Goal: Task Accomplishment & Management: Complete application form

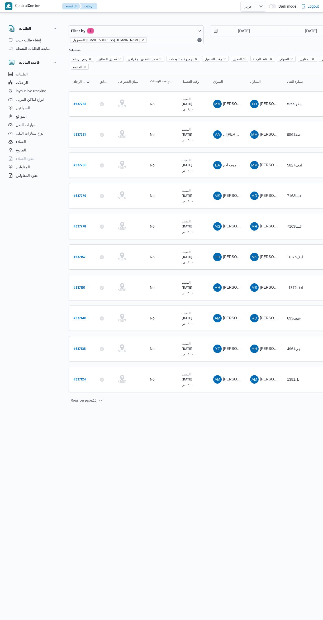
select select "ar"
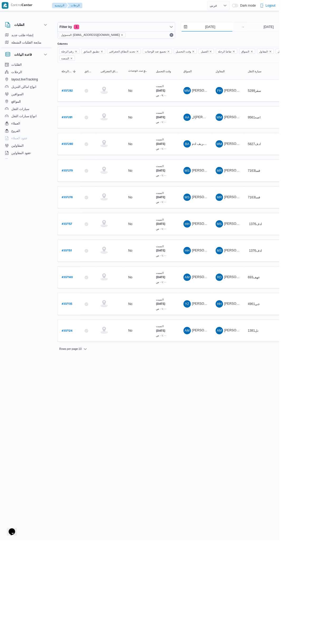
click at [245, 31] on input "[DATE]" at bounding box center [240, 31] width 60 height 11
click at [211, 76] on div "September 2025 September 2025 Su Mo Tu We Th Fr Sa 31 1 2 3 4 5 6 7 8 9 10 11 1…" at bounding box center [247, 74] width 75 height 70
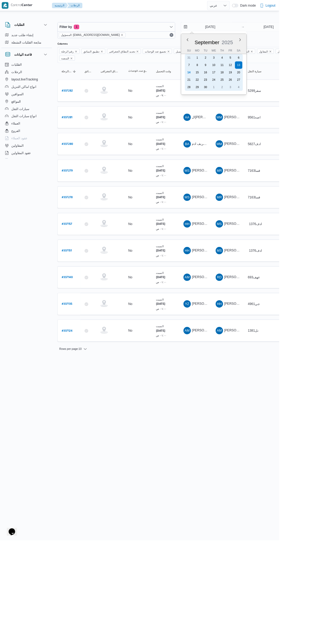
click at [217, 79] on div "14" at bounding box center [219, 83] width 8 height 8
type input "[DATE]"
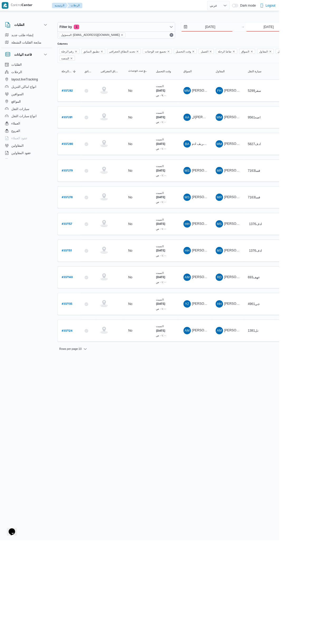
click at [299, 31] on input "[DATE]" at bounding box center [310, 31] width 52 height 11
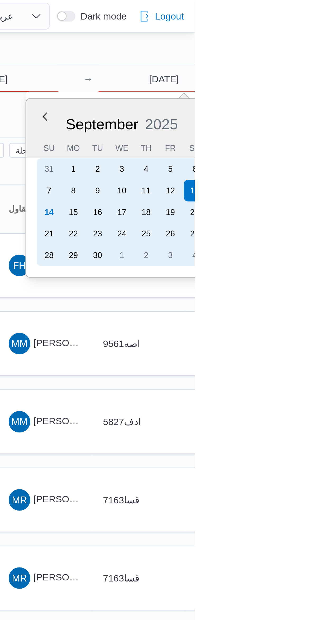
click at [265, 83] on div "14" at bounding box center [266, 83] width 8 height 8
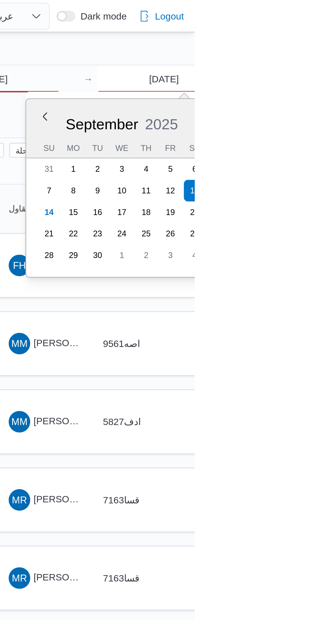
type input "[DATE]"
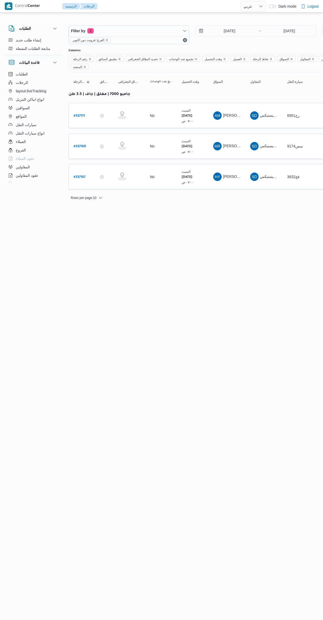
select select "ar"
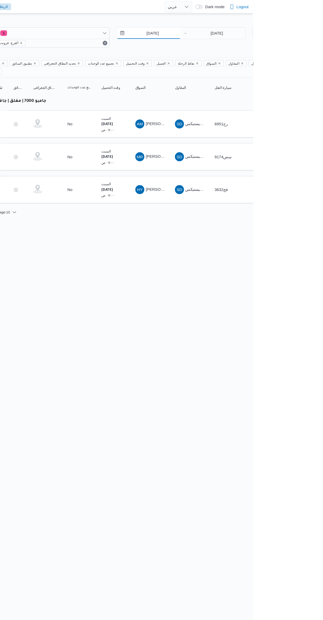
click at [229, 32] on input "[DATE]" at bounding box center [226, 31] width 60 height 11
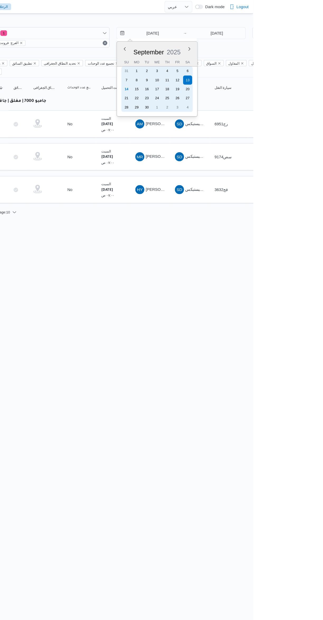
click at [206, 86] on div "14" at bounding box center [205, 83] width 8 height 8
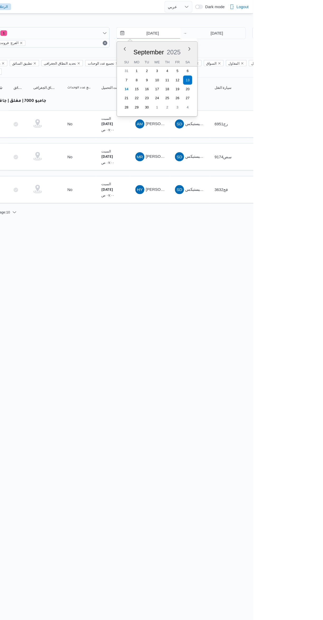
type input "[DATE]"
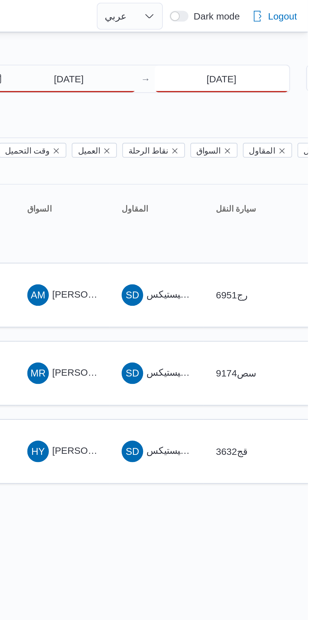
click at [278, 31] on input "13/9/2025" at bounding box center [289, 31] width 52 height 11
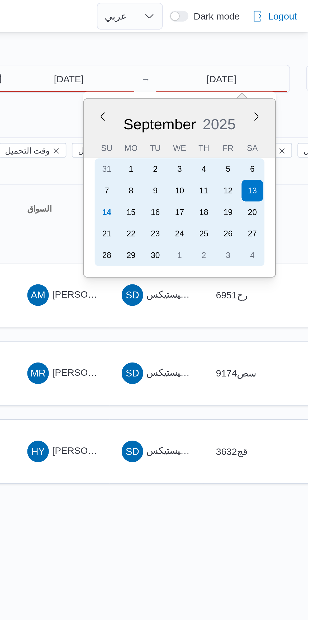
click at [248, 83] on div "14" at bounding box center [244, 83] width 8 height 8
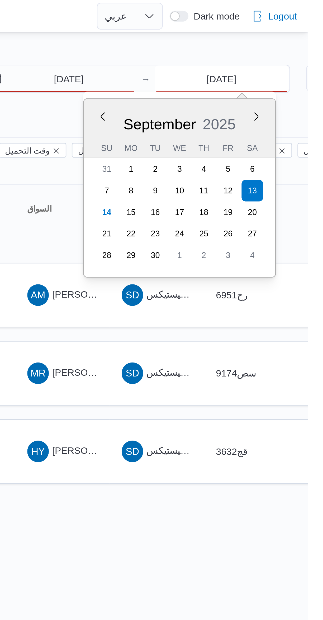
type input "[DATE]"
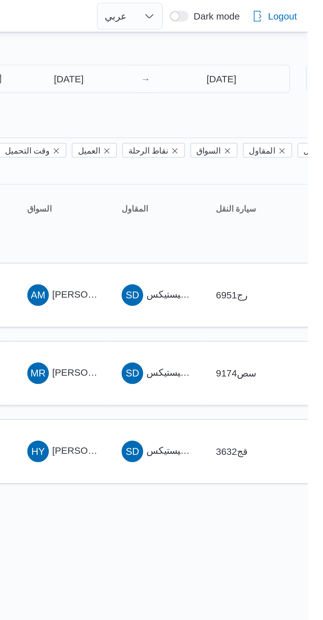
click at [236, 14] on div "Filter by 1 الفرع: فرونت دور اكتوبر 14/9/2025 → 14/9/2025 Group By نوع سيارة ال…" at bounding box center [158, 111] width 323 height 194
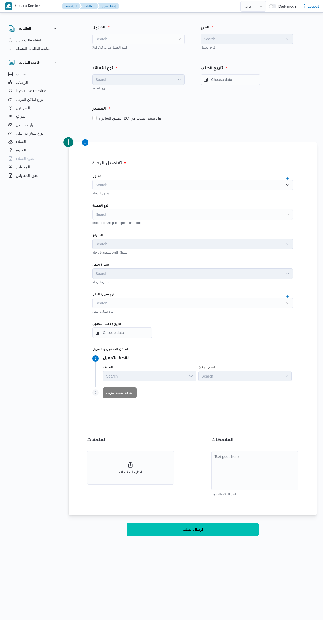
select select "ar"
click at [127, 35] on div "Search" at bounding box center [138, 39] width 92 height 11
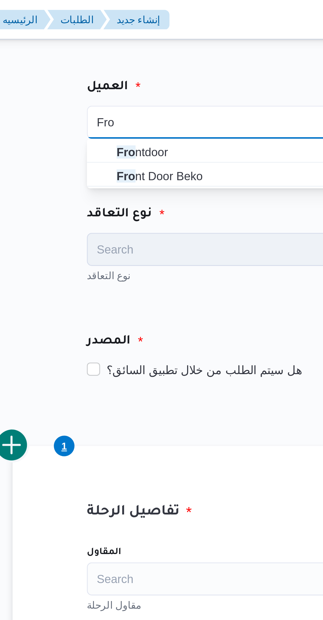
type input "Fro"
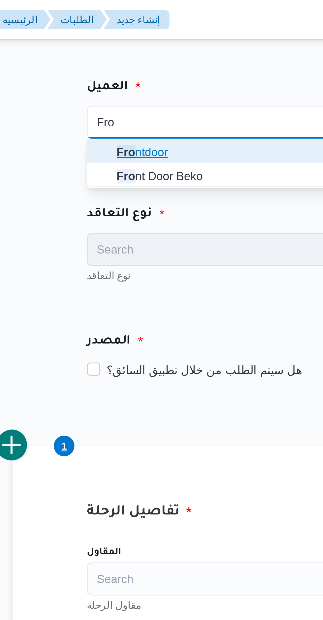
click at [101, 47] on span "Fro ntdoor" at bounding box center [138, 48] width 88 height 8
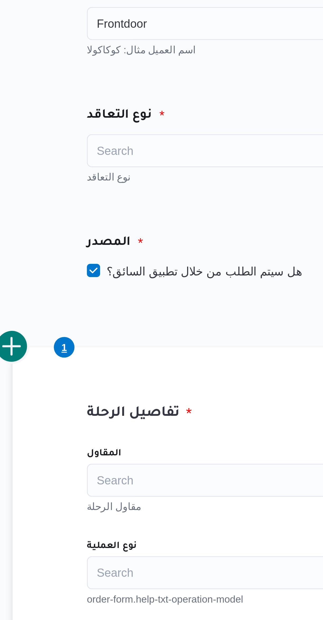
click at [103, 79] on div "Search" at bounding box center [138, 79] width 92 height 11
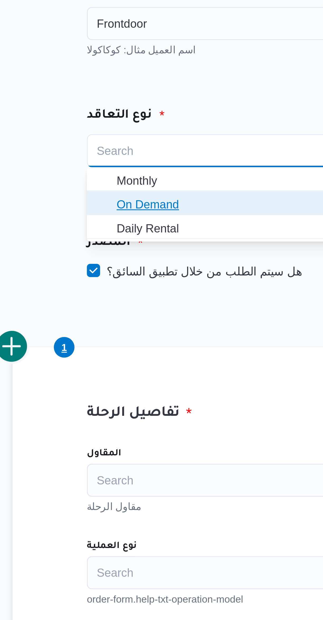
click at [105, 98] on span "On Demand" at bounding box center [142, 97] width 80 height 6
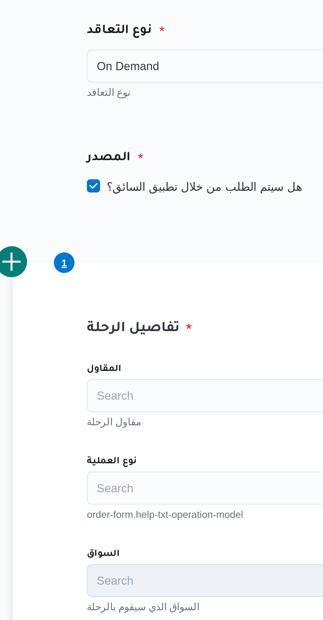
click at [99, 120] on label "هل سيتم الطلب من خلال تطبيق السائق؟" at bounding box center [126, 118] width 69 height 6
checkbox input "false"
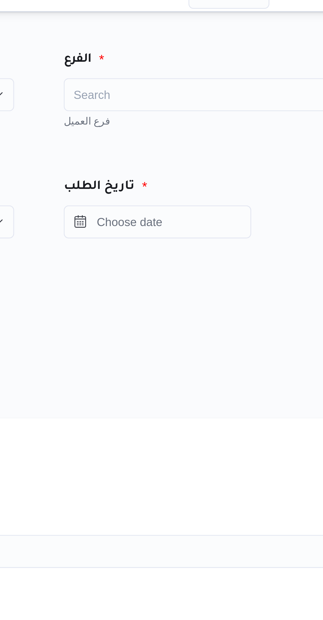
click at [223, 40] on div "Search" at bounding box center [246, 39] width 92 height 11
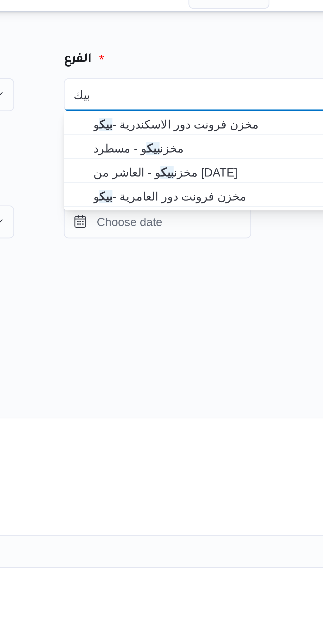
type input "بيك"
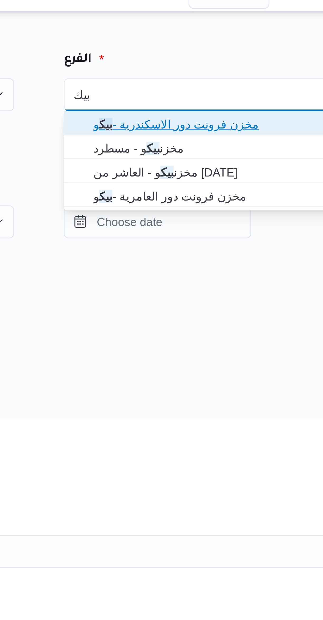
click at [210, 47] on span "مخزن فرونت دور الاسكندرية - بيك و" at bounding box center [250, 48] width 80 height 6
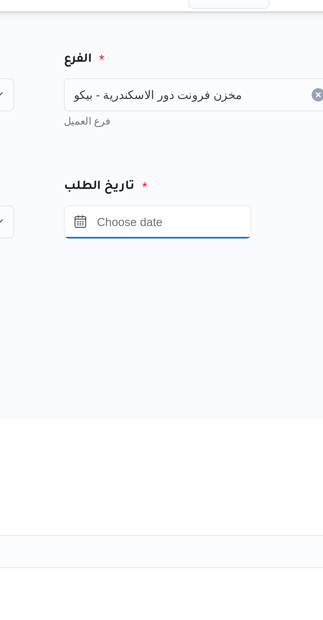
click at [220, 80] on input "Press the down key to open a popover containing a calendar." at bounding box center [230, 79] width 60 height 11
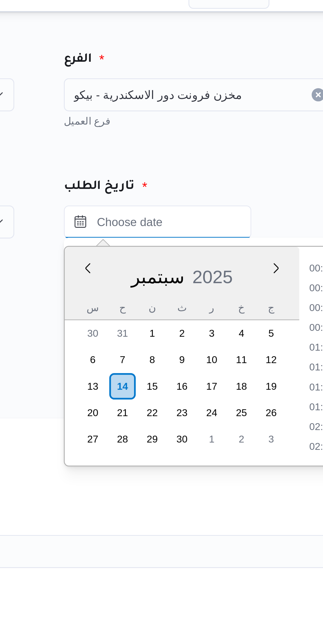
scroll to position [126, 0]
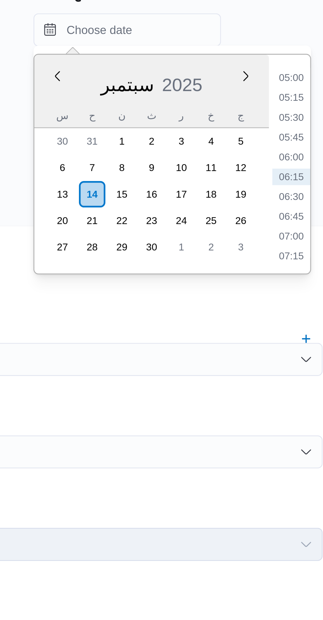
click at [278, 150] on li "07:15" at bounding box center [283, 151] width 12 height 5
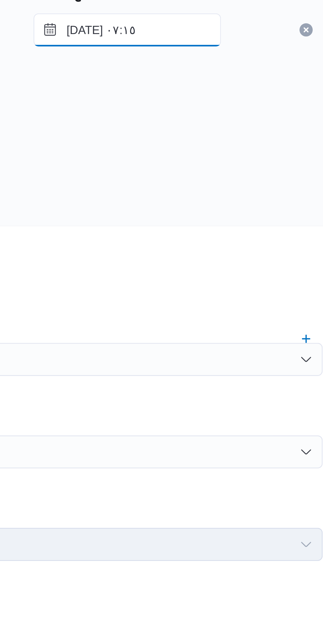
click at [220, 81] on input "١٤/٠٩/٢٠٢٥ ٠٧:١٥" at bounding box center [230, 79] width 60 height 11
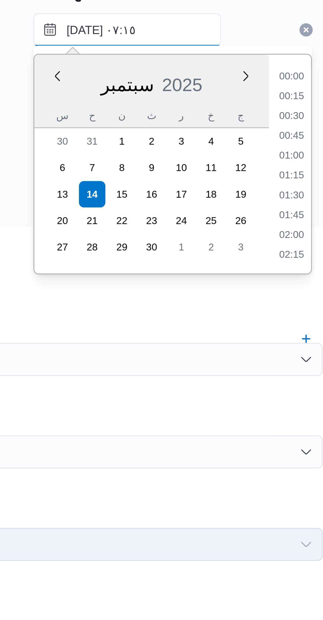
scroll to position [152, 0]
click at [281, 151] on li "08:15" at bounding box center [283, 151] width 12 height 5
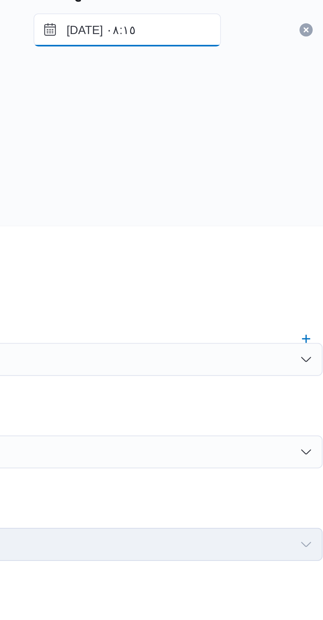
click at [221, 78] on input "١٤/٠٩/٢٠٢٥ ٠٨:١٥" at bounding box center [230, 79] width 60 height 11
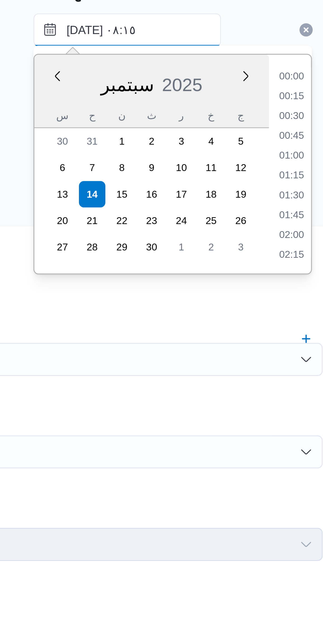
scroll to position [177, 0]
click at [280, 144] on li "09:00" at bounding box center [283, 145] width 12 height 5
type input "١٤/٠٩/٢٠٢٥ ٠٩:٠٠"
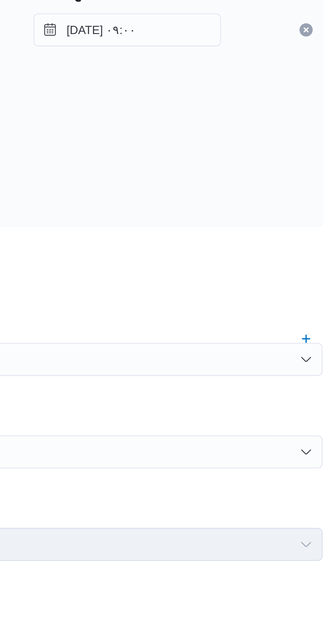
click at [226, 110] on div "المصدر" at bounding box center [192, 109] width 207 height 13
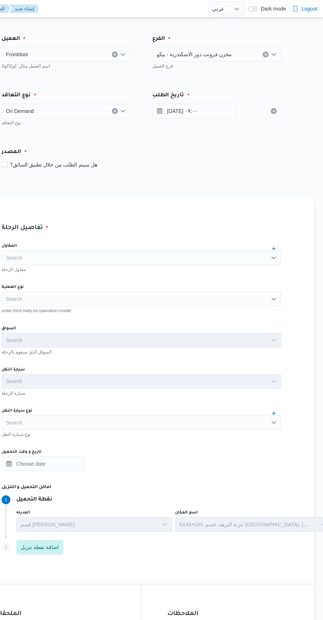
scroll to position [0, 0]
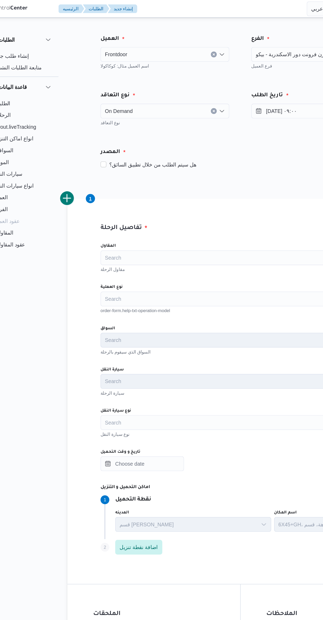
click at [109, 212] on div "Search" at bounding box center [192, 214] width 200 height 11
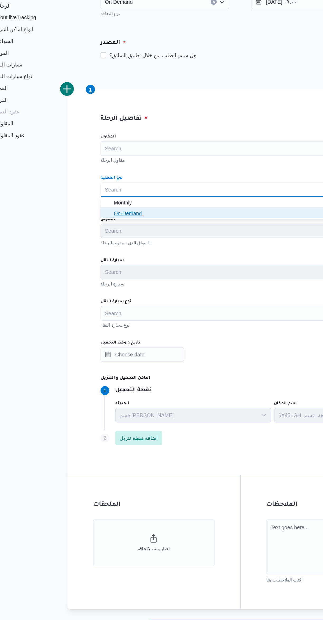
click at [100, 233] on span "On-Demand" at bounding box center [192, 231] width 196 height 8
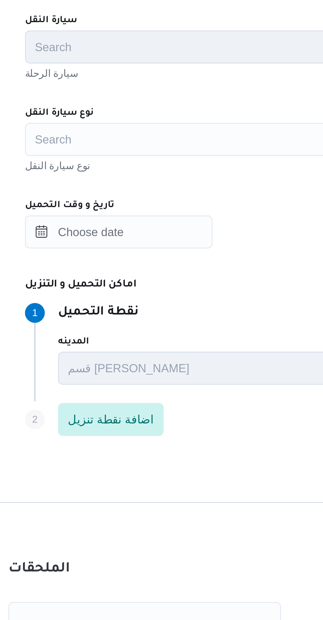
click at [117, 307] on div "Search" at bounding box center [192, 303] width 200 height 11
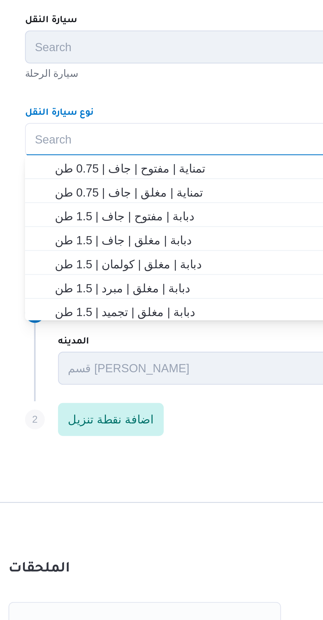
click at [110, 301] on div "Search Combo box. Selected. Combo box input. Search. Type some text or, to disp…" at bounding box center [192, 303] width 200 height 11
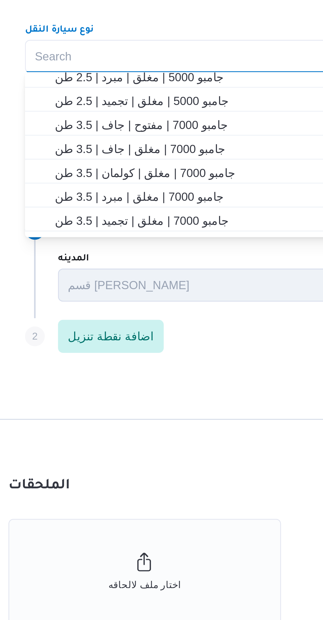
scroll to position [80, 0]
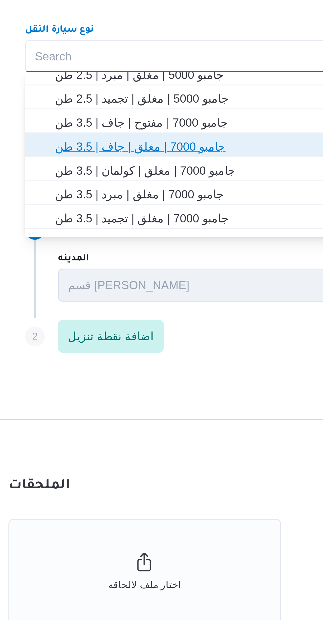
click at [115, 333] on span "جامبو 7000 | مغلق | جاف | 3.5 طن" at bounding box center [196, 331] width 188 height 6
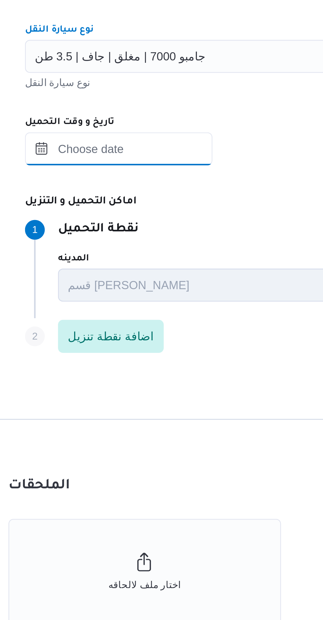
click at [117, 334] on input "تاريخ و وقت التحميل" at bounding box center [122, 332] width 60 height 11
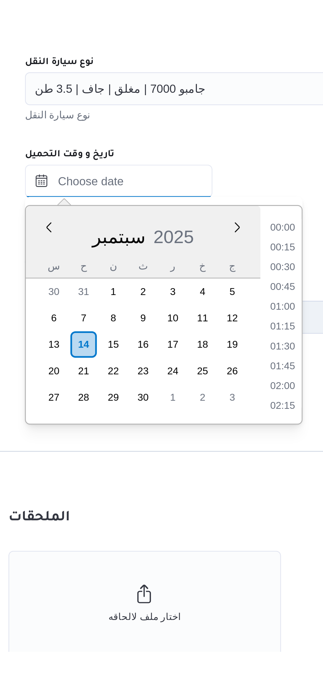
scroll to position [127, 0]
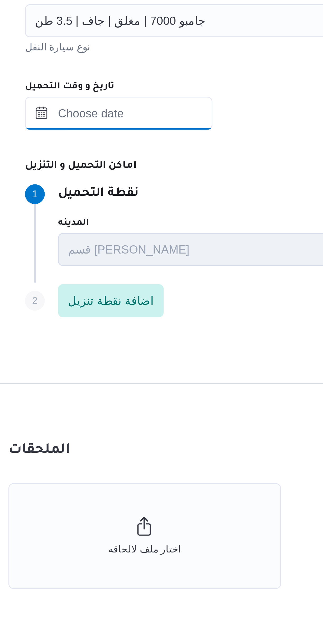
click at [112, 337] on div at bounding box center [192, 332] width 200 height 11
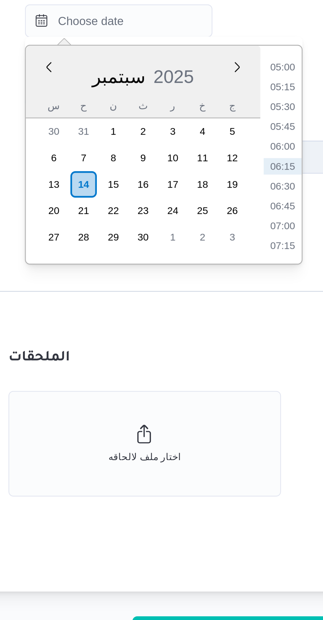
click at [175, 403] on li "07:15" at bounding box center [174, 403] width 12 height 5
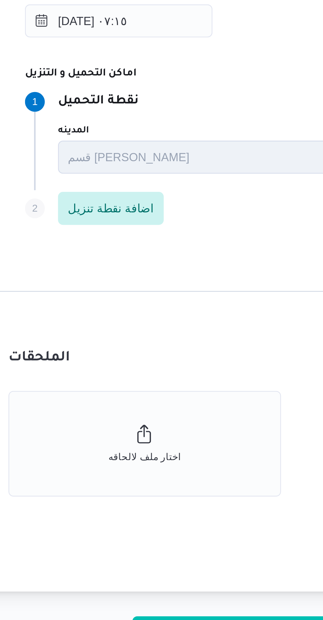
click at [175, 405] on div "تفاصيل الرحلة المقاول Search مقاول الرحلة نوع العملية On-Demand order-form.help…" at bounding box center [192, 280] width 237 height 276
click at [109, 334] on input "١٤/٠٩/٢٠٢٥ ٠٧:١٥" at bounding box center [122, 332] width 60 height 11
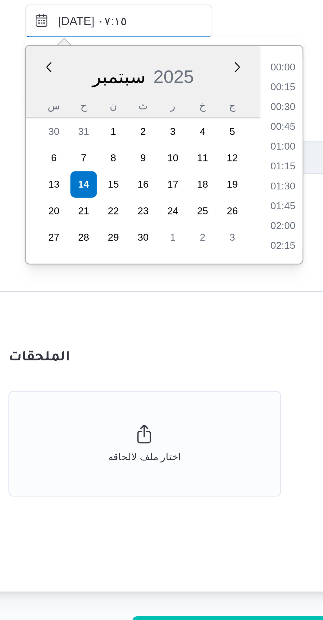
scroll to position [152, 0]
click at [176, 404] on li "08:15" at bounding box center [174, 404] width 12 height 5
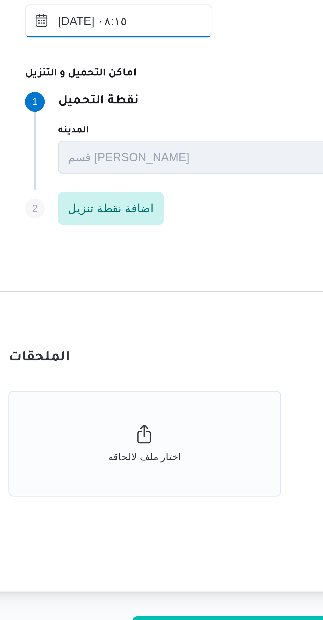
click at [109, 334] on input "١٤/٠٩/٢٠٢٥ ٠٨:١٥" at bounding box center [122, 332] width 60 height 11
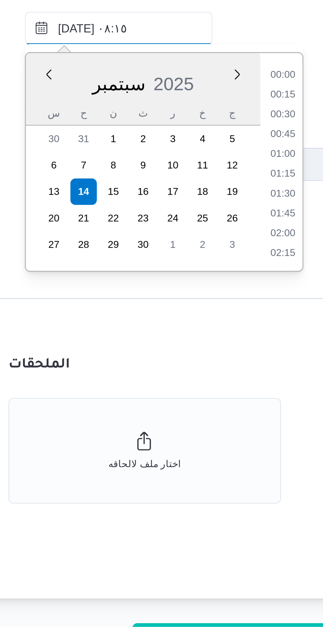
scroll to position [177, 0]
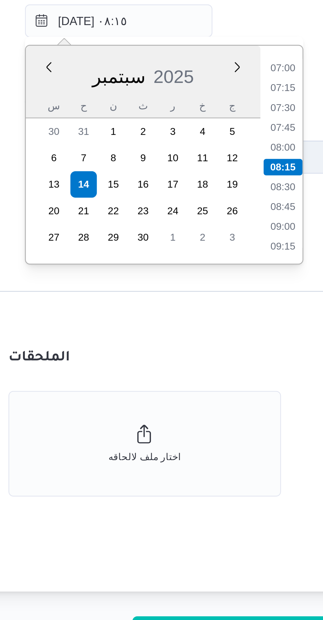
click at [176, 399] on li "09:00" at bounding box center [174, 397] width 12 height 5
type input "١٤/٠٩/٢٠٢٥ ٠٩:٠٠"
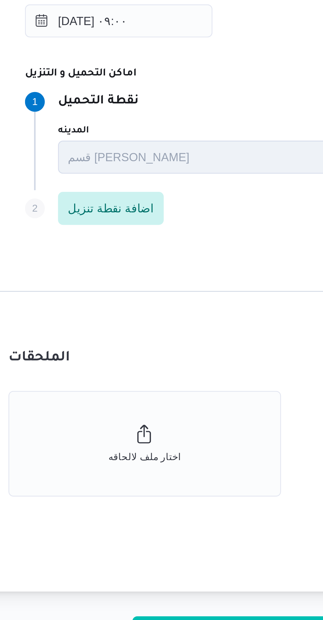
click at [150, 348] on dt "اماكن التحميل و التنزيل" at bounding box center [210, 349] width 237 height 6
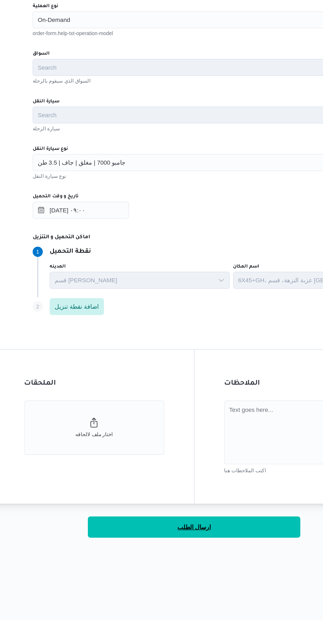
click at [203, 528] on button "ارسال الطلب" at bounding box center [193, 529] width 132 height 13
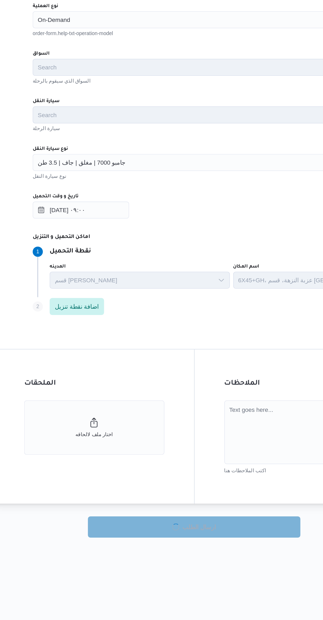
select select "ar"
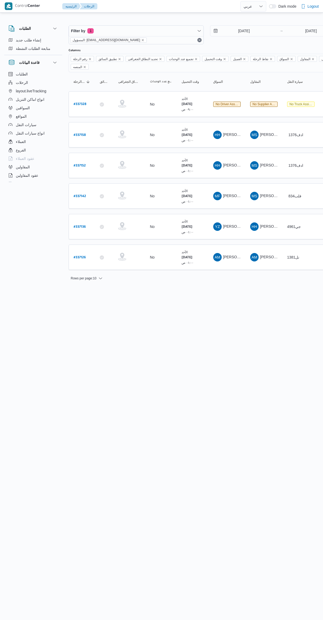
select select "ar"
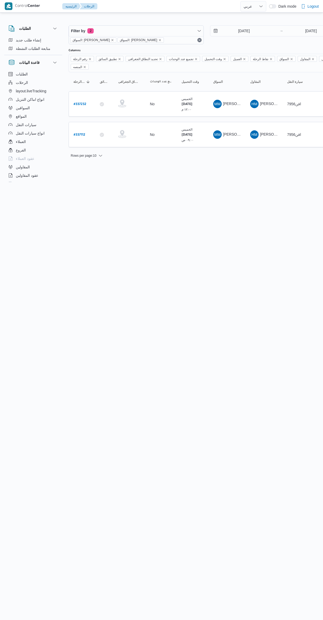
select select "ar"
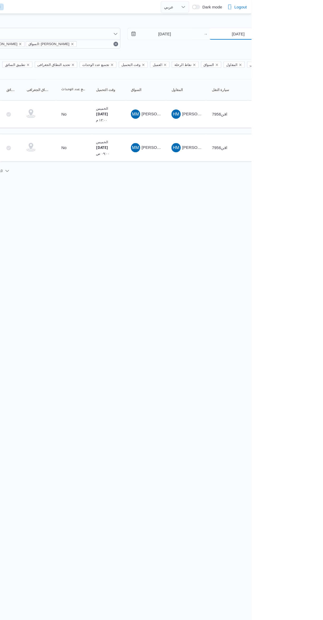
click at [297, 32] on input "[DATE]" at bounding box center [310, 31] width 52 height 11
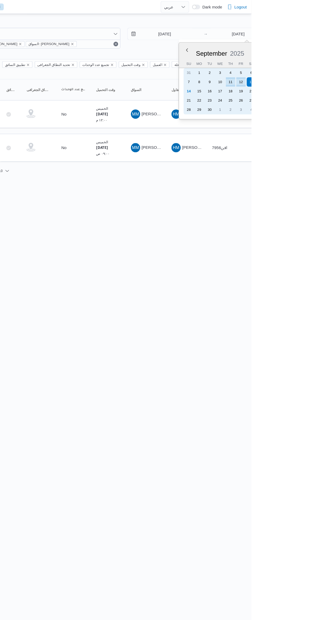
click at [267, 88] on div "21" at bounding box center [266, 91] width 8 height 8
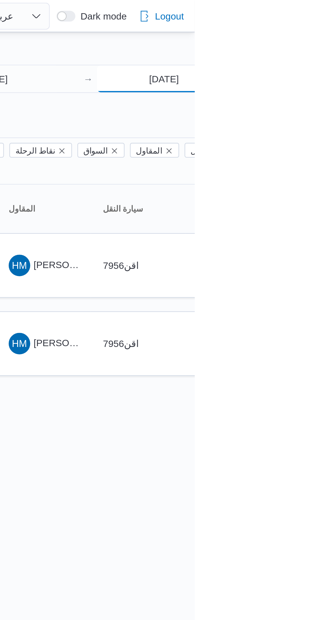
click at [306, 32] on input "[DATE]" at bounding box center [310, 31] width 52 height 11
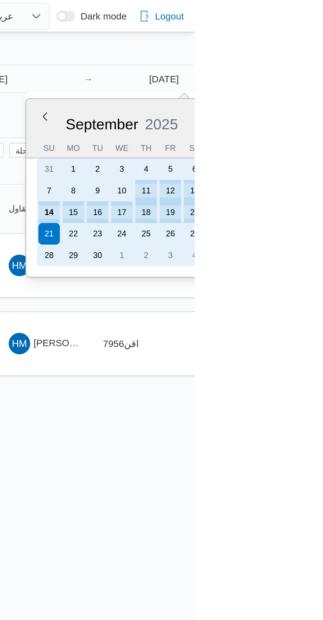
click at [265, 83] on div "14" at bounding box center [266, 83] width 8 height 8
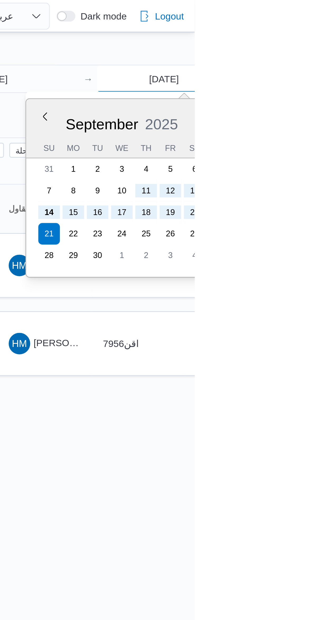
type input "[DATE]"
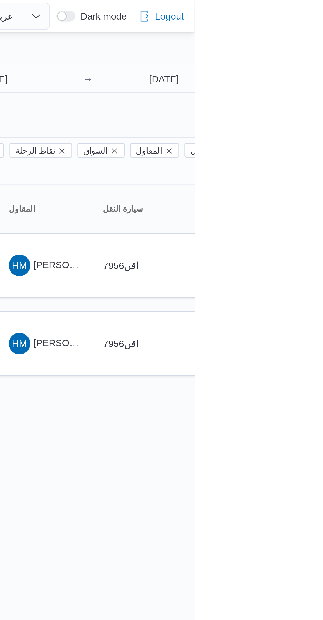
click at [266, 18] on div at bounding box center [227, 21] width 316 height 8
